Goal: Information Seeking & Learning: Learn about a topic

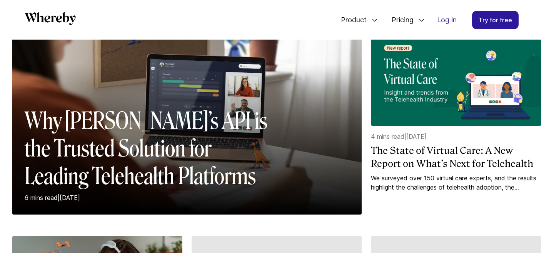
scroll to position [106, 0]
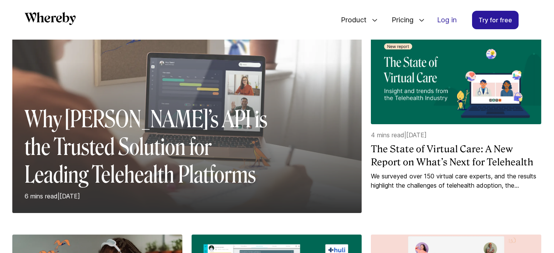
click at [212, 77] on div at bounding box center [186, 137] width 349 height 151
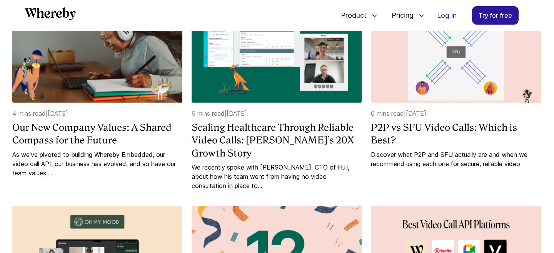
scroll to position [330, 0]
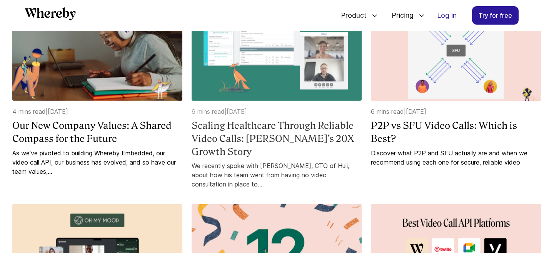
click at [317, 129] on h4 "Scaling Healthcare Through Reliable Video Calls: Huli’s 20X Growth Story" at bounding box center [277, 138] width 170 height 39
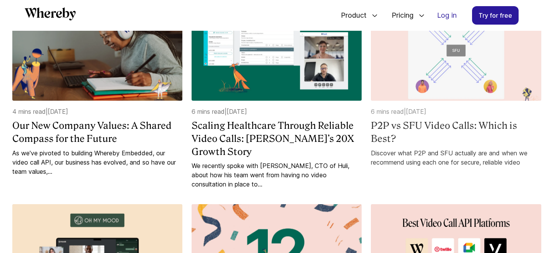
click at [400, 125] on h4 "P2P vs SFU Video Calls: Which is Best?" at bounding box center [456, 132] width 170 height 26
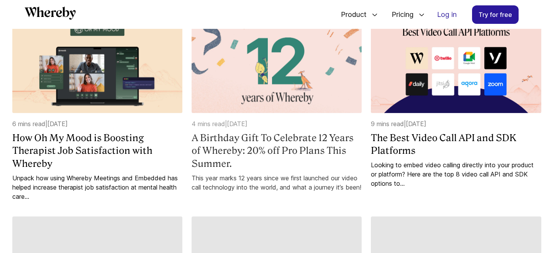
scroll to position [522, 0]
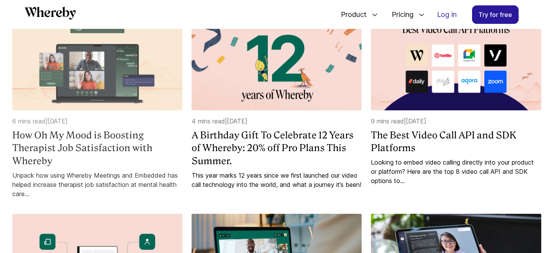
click at [98, 132] on h4 "How Oh My Mood is Boosting Therapist Job Satisfaction with Whereby" at bounding box center [97, 148] width 170 height 39
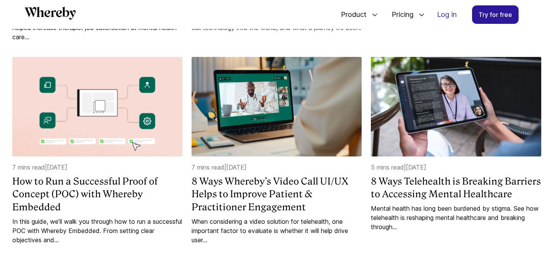
scroll to position [687, 0]
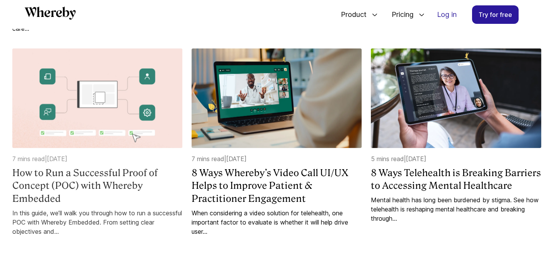
click at [142, 167] on h4 "How to Run a Successful Proof of Concept (POC) with Whereby Embedded" at bounding box center [97, 186] width 170 height 39
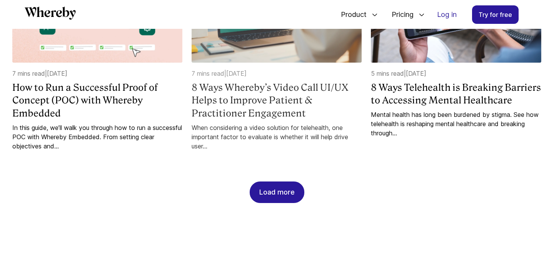
scroll to position [775, 0]
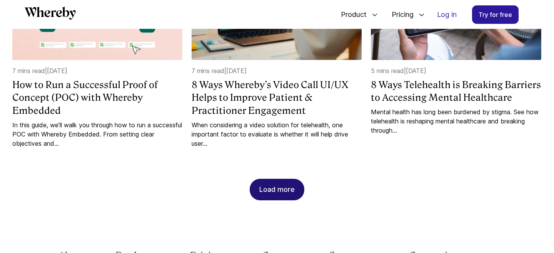
click at [269, 179] on div "Load more" at bounding box center [276, 189] width 35 height 21
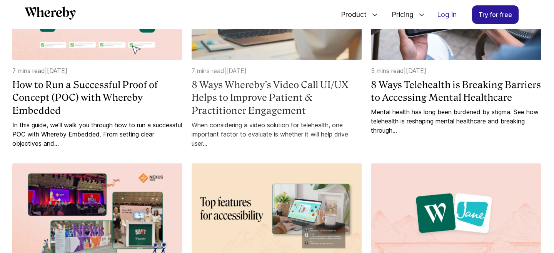
click at [275, 89] on h4 "8 Ways Whereby’s Video Call UI/UX Helps to Improve Patient & Practitioner Engag…" at bounding box center [277, 97] width 170 height 39
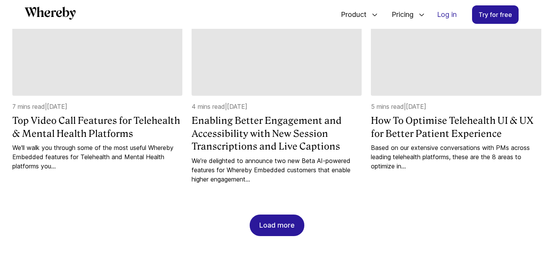
scroll to position [1136, 0]
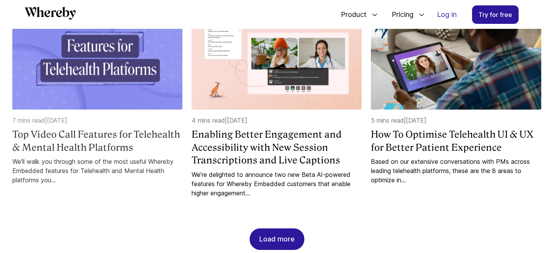
click at [123, 128] on h4 "Top Video Call Features for Telehealth & Mental Health Platforms" at bounding box center [97, 141] width 170 height 26
